Goal: Book appointment/travel/reservation

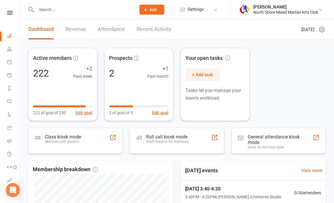
click at [6, 9] on nav "Clubworx Dashboard People Calendar Payments Reports Messages Automations Produc…" at bounding box center [10, 102] width 20 height 203
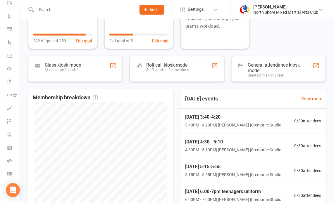
scroll to position [82, 0]
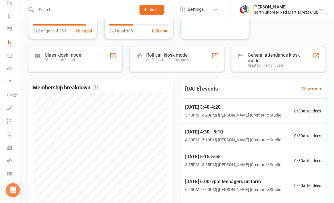
drag, startPoint x: 9, startPoint y: 0, endPoint x: 13, endPoint y: 22, distance: 22.2
click at [13, 37] on link "Automations" at bounding box center [13, 43] width 13 height 13
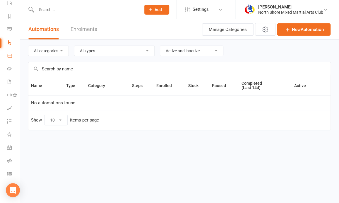
click at [7, 53] on icon at bounding box center [9, 55] width 5 height 5
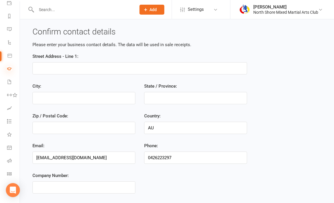
click at [9, 66] on icon at bounding box center [9, 68] width 5 height 5
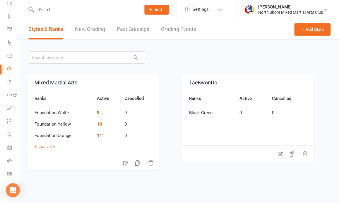
click at [90, 25] on link "New Grading" at bounding box center [90, 29] width 30 height 20
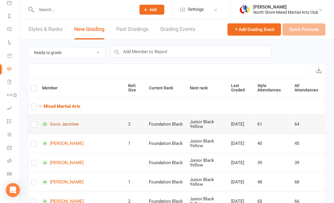
click at [67, 122] on link "Coco Jacotine" at bounding box center [82, 125] width 81 height 6
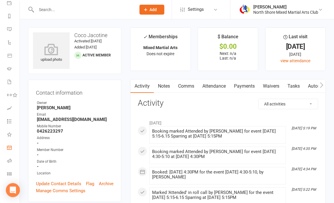
click at [9, 147] on icon at bounding box center [9, 148] width 2 height 2
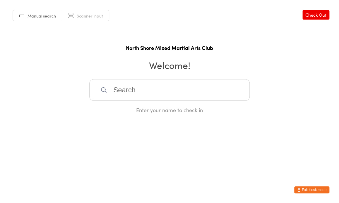
drag, startPoint x: 10, startPoint y: 1, endPoint x: 310, endPoint y: 191, distance: 354.8
drag, startPoint x: 310, startPoint y: 191, endPoint x: 63, endPoint y: 34, distance: 292.0
click at [63, 34] on div "Manual search Scanner input Check Out North Shore Mixed Martial Arts Club Welco…" at bounding box center [169, 57] width 339 height 114
drag, startPoint x: 0, startPoint y: 0, endPoint x: 306, endPoint y: 14, distance: 306.5
click at [306, 14] on link "Check Out" at bounding box center [315, 15] width 27 height 10
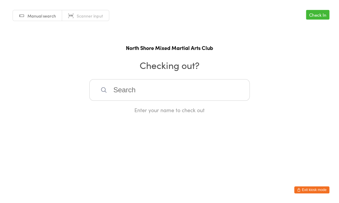
click at [306, 14] on link "Check In" at bounding box center [317, 15] width 23 height 10
click at [303, 189] on button "Exit kiosk mode" at bounding box center [311, 190] width 35 height 7
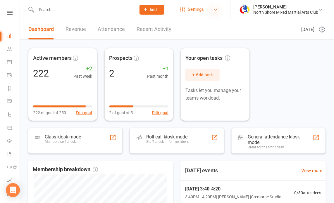
click at [215, 10] on icon at bounding box center [215, 9] width 5 height 5
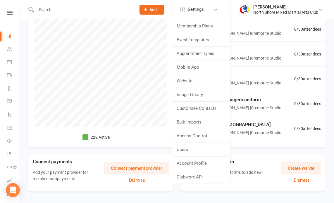
scroll to position [175, 0]
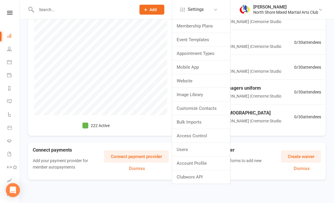
click at [298, 195] on html "Prospect Member Non-attending contact Class / event Appointment Grading event T…" at bounding box center [167, 14] width 334 height 379
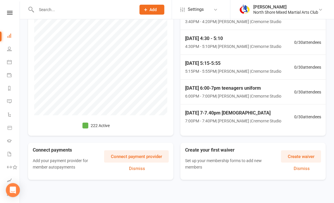
click at [298, 195] on html "Prospect Member Non-attending contact Class / event Appointment Grading event T…" at bounding box center [167, 14] width 334 height 379
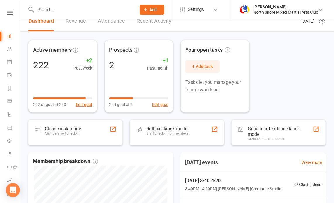
scroll to position [0, 0]
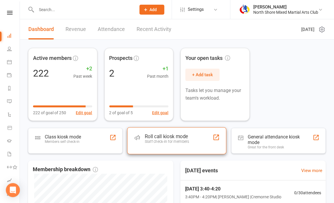
click at [147, 135] on div "Roll call kiosk mode" at bounding box center [167, 137] width 44 height 6
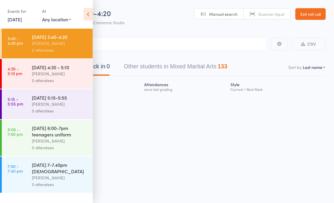
click at [90, 13] on icon at bounding box center [88, 14] width 9 height 12
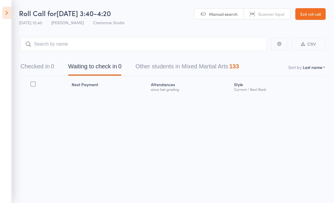
drag, startPoint x: 20, startPoint y: 0, endPoint x: 308, endPoint y: 15, distance: 287.9
click at [308, 15] on link "Exit roll call" at bounding box center [310, 14] width 30 height 12
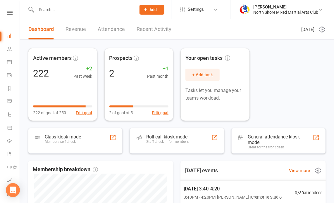
click at [233, 191] on span "[DATE] 3:40-4:20" at bounding box center [233, 189] width 98 height 8
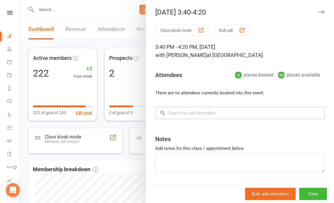
click at [204, 111] on input "search" at bounding box center [239, 113] width 169 height 12
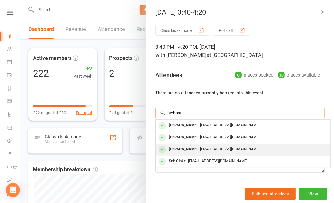
type input "sebast"
click at [203, 148] on span "trnguyen4812@gmail.com" at bounding box center [229, 149] width 59 height 4
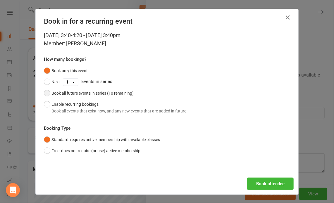
click at [46, 93] on button "Book all future events in series (10 remaining)" at bounding box center [89, 93] width 90 height 11
click at [250, 182] on button "Book attendee" at bounding box center [270, 184] width 46 height 12
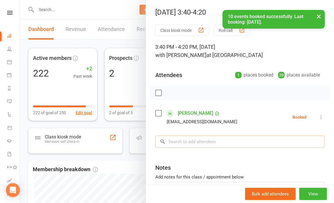
click at [217, 142] on input "search" at bounding box center [239, 142] width 169 height 12
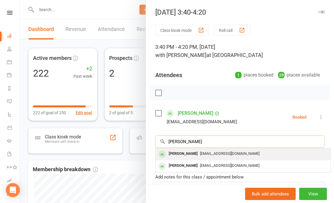
type input "ana"
click at [214, 154] on span "trnguyen4812@gmail.com" at bounding box center [229, 153] width 59 height 4
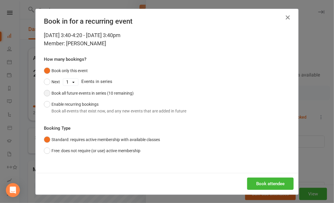
click at [45, 91] on button "Book all future events in series (10 remaining)" at bounding box center [89, 93] width 90 height 11
click at [277, 181] on button "Book attendee" at bounding box center [270, 184] width 46 height 12
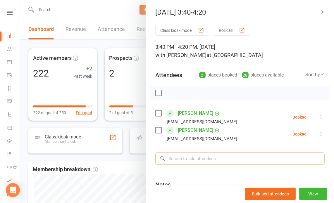
click at [192, 157] on input "search" at bounding box center [239, 159] width 169 height 12
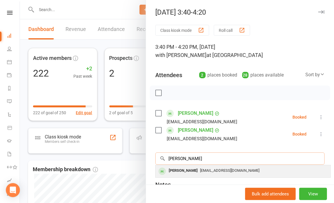
type input "arthur dias"
click at [198, 167] on div "trnguyen4812@gmail.com" at bounding box center [243, 171] width 170 height 8
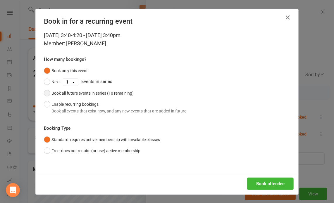
click at [60, 91] on div "Book all future events in series (10 remaining)" at bounding box center [92, 93] width 82 height 6
click at [266, 183] on button "Book attendee" at bounding box center [270, 184] width 46 height 12
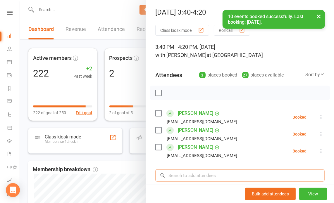
click at [222, 173] on input "search" at bounding box center [239, 176] width 169 height 12
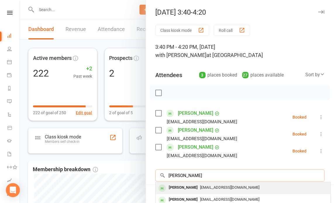
type input "liam du"
click at [221, 186] on span "trnguyen4812@gmail.com" at bounding box center [229, 187] width 59 height 4
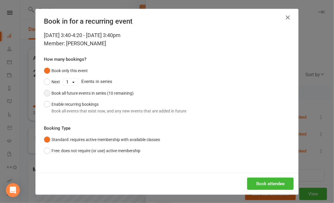
click at [46, 93] on button "Book all future events in series (10 remaining)" at bounding box center [89, 93] width 90 height 11
click at [250, 184] on button "Book attendee" at bounding box center [270, 184] width 46 height 12
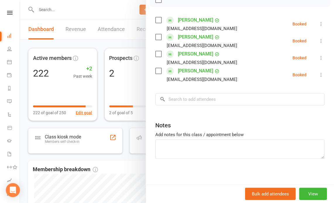
scroll to position [94, 0]
click at [206, 97] on input "search" at bounding box center [239, 99] width 169 height 12
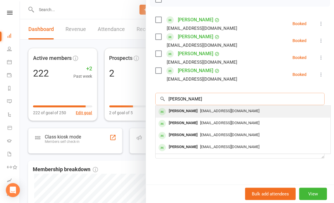
type input "leo junee"
click at [206, 107] on div "trnguyen4812@gmail.com" at bounding box center [243, 111] width 170 height 8
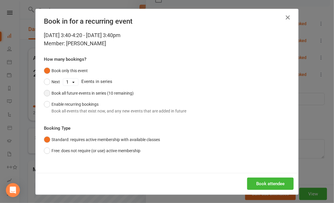
click at [46, 93] on button "Book all future events in series (10 remaining)" at bounding box center [89, 93] width 90 height 11
click at [253, 182] on button "Book attendee" at bounding box center [270, 184] width 46 height 12
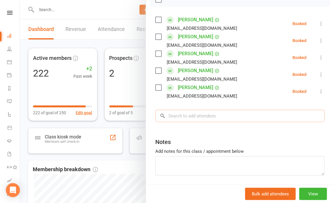
click at [189, 112] on input "search" at bounding box center [239, 116] width 169 height 12
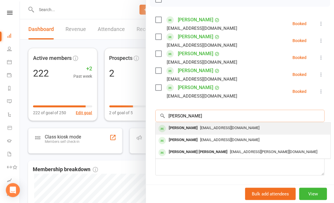
type input "tyler"
click at [200, 126] on span "Trnguyen48@gmail.com" at bounding box center [229, 128] width 59 height 4
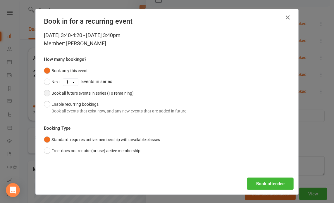
click at [46, 93] on button "Book all future events in series (10 remaining)" at bounding box center [89, 93] width 90 height 11
click at [256, 182] on button "Book attendee" at bounding box center [270, 184] width 46 height 12
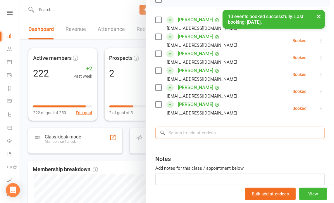
click at [175, 129] on input "search" at bounding box center [239, 133] width 169 height 12
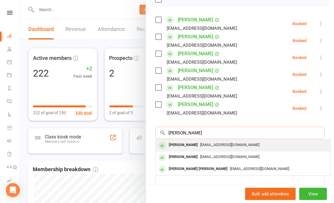
type input "candice"
click at [200, 145] on span "trnguyen4812@gmail.com" at bounding box center [229, 145] width 59 height 4
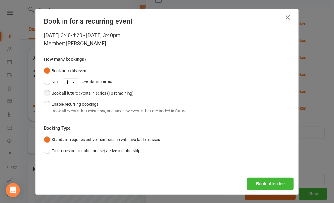
click at [47, 94] on button "Book all future events in series (10 remaining)" at bounding box center [89, 93] width 90 height 11
click at [261, 185] on button "Book attendee" at bounding box center [270, 184] width 46 height 12
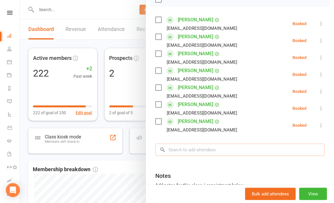
click at [191, 149] on input "search" at bounding box center [239, 150] width 169 height 12
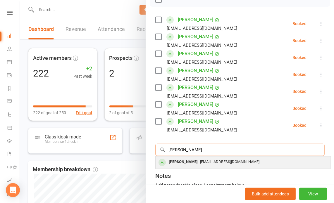
type input "eric"
click at [200, 160] on span "trnguyen4812@gmail.com" at bounding box center [229, 162] width 59 height 4
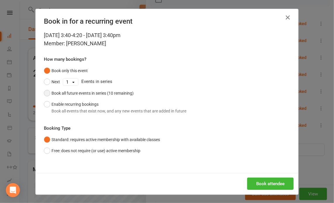
drag, startPoint x: 196, startPoint y: 159, endPoint x: 46, endPoint y: 93, distance: 164.7
click at [46, 93] on button "Book all future events in series (10 remaining)" at bounding box center [89, 93] width 90 height 11
click at [269, 180] on button "Book attendee" at bounding box center [270, 184] width 46 height 12
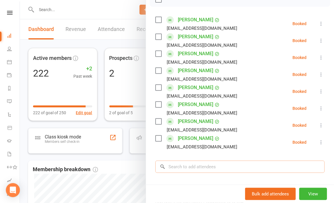
click at [181, 163] on input "search" at bounding box center [239, 167] width 169 height 12
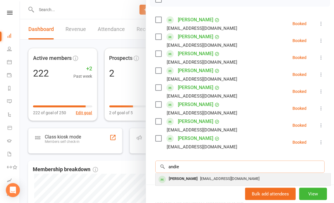
type input "andie"
click at [181, 177] on div "Andie Pomaranz" at bounding box center [183, 179] width 34 height 8
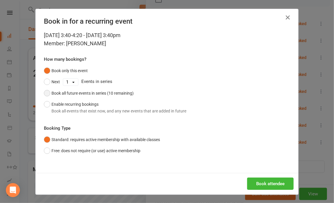
click at [45, 92] on button "Book all future events in series (10 remaining)" at bounding box center [89, 93] width 90 height 11
click at [273, 182] on button "Book attendee" at bounding box center [270, 184] width 46 height 12
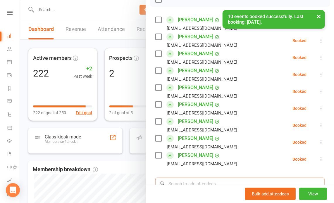
click at [184, 183] on input "search" at bounding box center [239, 184] width 169 height 12
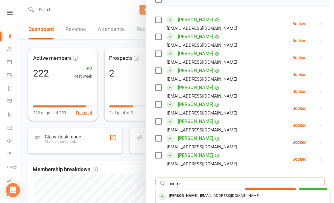
type input "hunter"
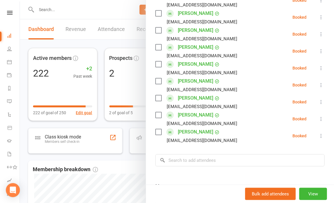
scroll to position [181, 0]
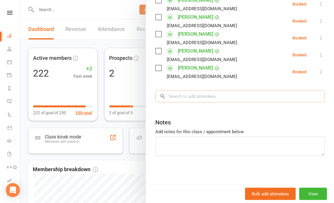
click at [187, 94] on input "search" at bounding box center [239, 96] width 169 height 12
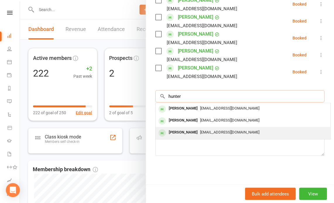
type input "hunter"
click at [186, 128] on div "Hunter Pomaranz trnguyen4812@gmail.com" at bounding box center [243, 133] width 175 height 12
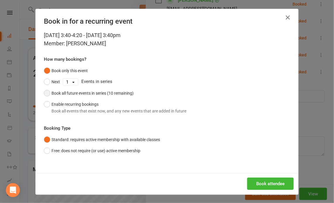
click at [44, 92] on button "Book all future events in series (10 remaining)" at bounding box center [89, 93] width 90 height 11
click at [254, 186] on button "Book attendee" at bounding box center [270, 184] width 46 height 12
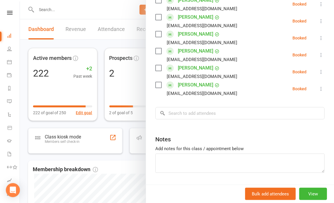
click at [324, 36] on div "Class kiosk mode Roll call 3:40 PM - 4:20 PM, Tuesday, October, 14, 2025 with T…" at bounding box center [240, 23] width 188 height 359
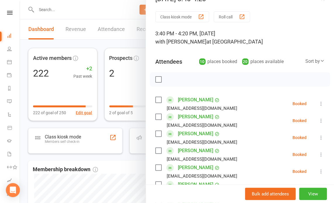
scroll to position [0, 0]
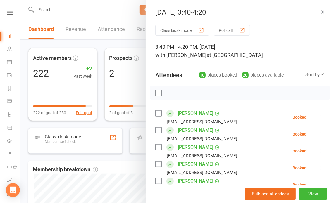
click at [118, 174] on div at bounding box center [177, 101] width 314 height 203
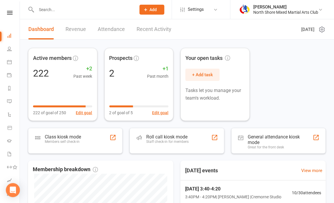
click at [323, 29] on icon at bounding box center [321, 29] width 7 height 7
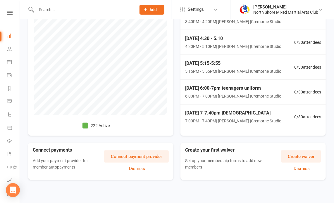
scroll to position [175, 0]
click at [9, 61] on icon at bounding box center [9, 62] width 5 height 5
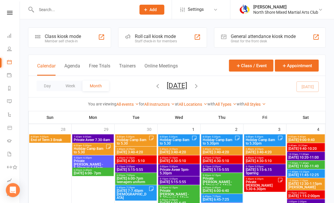
click at [154, 86] on icon "button" at bounding box center [157, 86] width 6 height 6
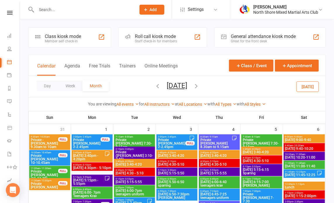
click at [139, 172] on span "[DATE] 4:30 - 5:10" at bounding box center [134, 174] width 39 height 4
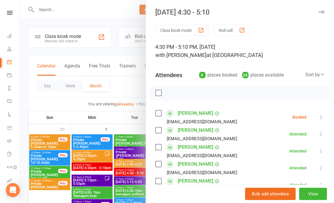
click at [115, 13] on div at bounding box center [177, 101] width 314 height 203
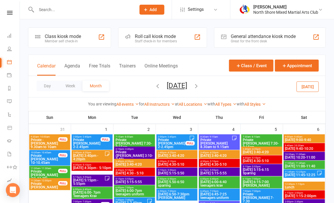
click at [133, 180] on span "[DATE] 5:15-5:55" at bounding box center [134, 182] width 39 height 4
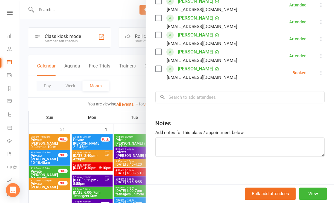
scroll to position [266, 0]
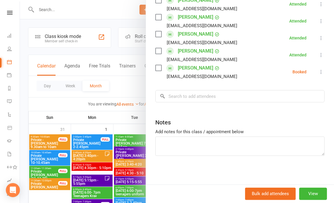
click at [127, 6] on div at bounding box center [177, 101] width 314 height 203
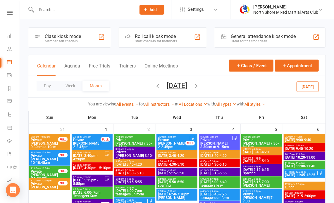
click at [129, 188] on span "- 7:00pm" at bounding box center [129, 188] width 10 height 3
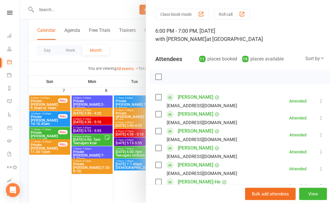
scroll to position [0, 0]
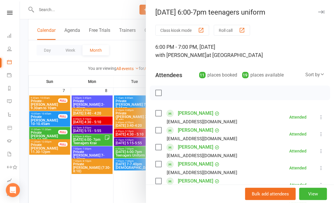
click at [99, 11] on div at bounding box center [177, 101] width 314 height 203
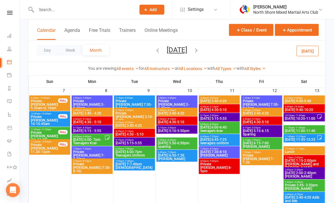
click at [128, 163] on span "[DATE] 7-7.40pm [DEMOGRAPHIC_DATA]" at bounding box center [134, 166] width 39 height 7
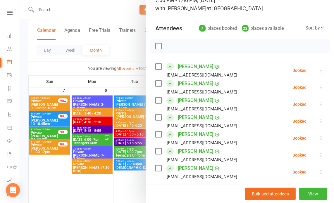
scroll to position [58, 0]
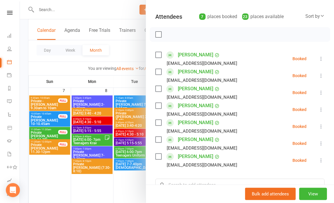
click at [123, 44] on div at bounding box center [177, 101] width 314 height 203
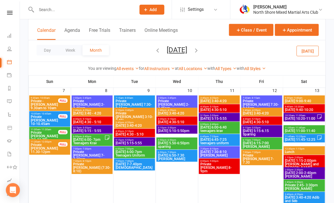
click at [187, 112] on span "Wednesday 3:40-4:20" at bounding box center [177, 114] width 39 height 4
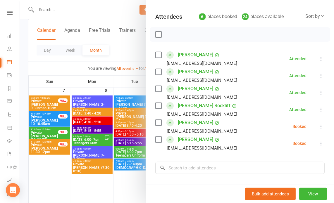
click at [111, 7] on div at bounding box center [177, 101] width 314 height 203
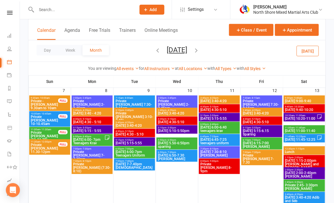
click at [165, 121] on span "Wednesday 4:30-5:10" at bounding box center [177, 122] width 39 height 4
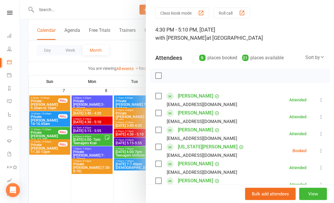
scroll to position [0, 0]
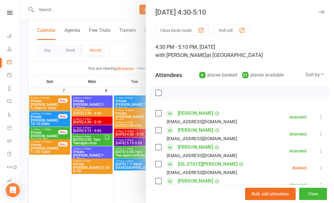
click at [83, 4] on div at bounding box center [177, 101] width 314 height 203
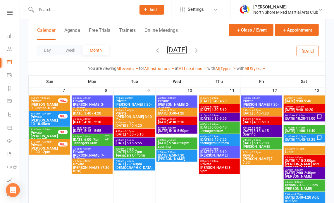
click at [175, 129] on span "Wednesday 5:10-5:50pm" at bounding box center [177, 131] width 39 height 4
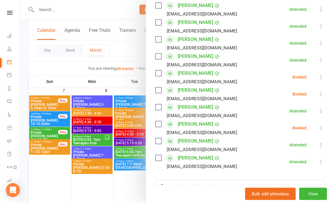
scroll to position [164, 0]
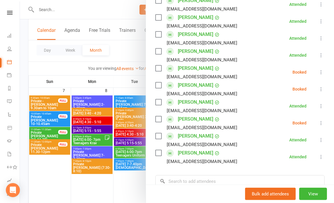
click at [97, 11] on div at bounding box center [177, 101] width 314 height 203
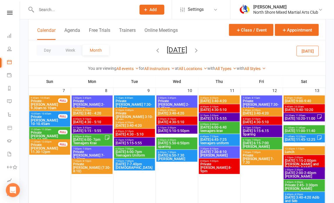
click at [177, 143] on span "Wednesday 5.50-6:50pm sparring" at bounding box center [177, 145] width 39 height 7
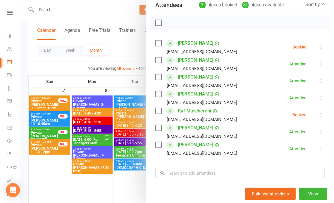
scroll to position [82, 0]
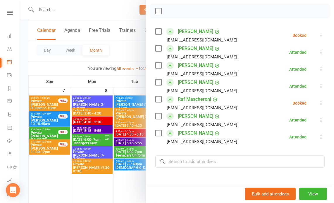
click at [117, 9] on div at bounding box center [177, 101] width 314 height 203
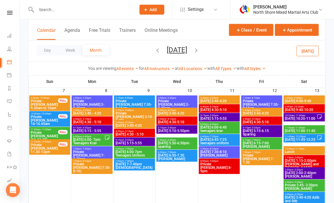
click at [211, 99] on span "Thursday 3:40-4:20" at bounding box center [219, 101] width 39 height 4
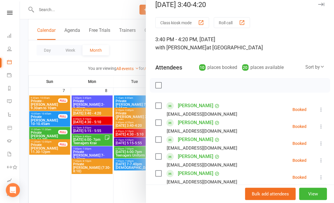
scroll to position [0, 0]
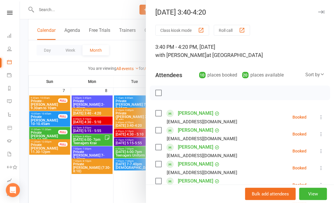
click at [95, 6] on div at bounding box center [177, 101] width 314 height 203
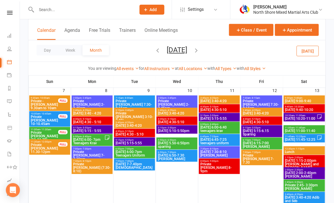
click at [218, 106] on span "4:30pm - 5:10pm" at bounding box center [219, 107] width 39 height 3
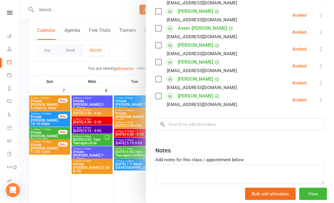
scroll to position [187, 0]
click at [120, 47] on div at bounding box center [177, 101] width 314 height 203
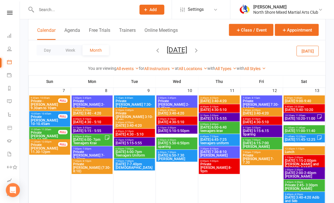
click at [217, 115] on span "- 5:55pm" at bounding box center [214, 115] width 10 height 3
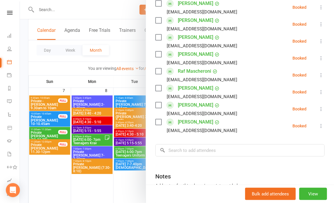
click at [91, 9] on div at bounding box center [177, 101] width 314 height 203
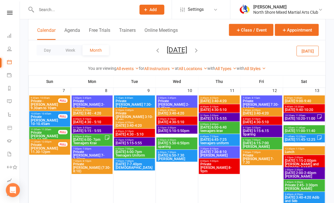
click at [218, 141] on span "Thursday 6:45-7:25 teenagers uniform" at bounding box center [219, 141] width 39 height 7
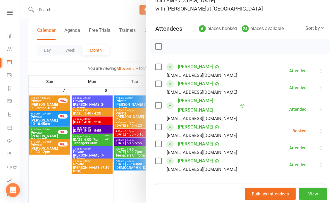
scroll to position [47, 0]
click at [118, 2] on div at bounding box center [177, 101] width 314 height 203
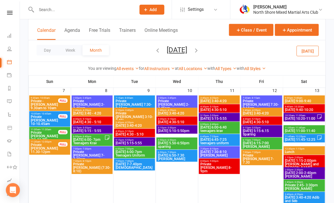
click at [265, 111] on span "3:40pm - 4:20pm" at bounding box center [261, 110] width 39 height 3
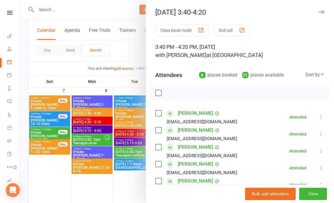
click at [265, 111] on li "Isabella Briscoe trnguyen4812@gmail.com Attended More info Remove Mark absent U…" at bounding box center [239, 117] width 169 height 17
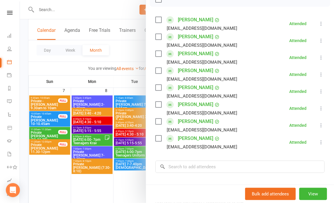
scroll to position [105, 0]
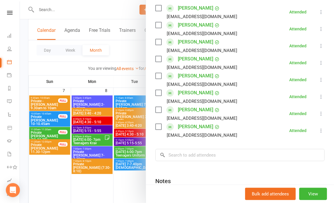
click at [125, 52] on div at bounding box center [177, 101] width 314 height 203
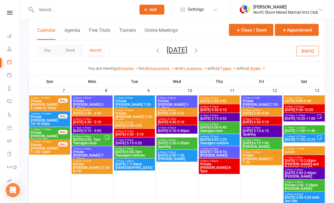
click at [261, 127] on span "5:15pm - 5:55pm" at bounding box center [261, 128] width 39 height 3
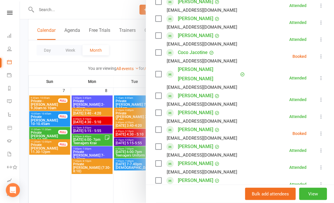
scroll to position [140, 0]
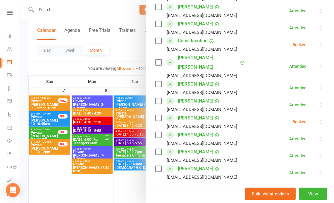
click at [105, 182] on div at bounding box center [177, 101] width 314 height 203
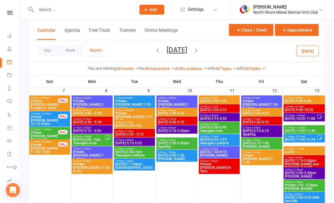
click at [304, 106] on span "- 10:20am" at bounding box center [298, 107] width 11 height 3
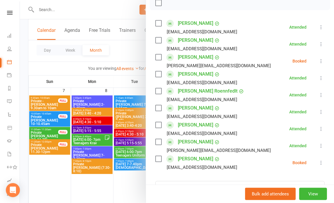
scroll to position [94, 0]
